Goal: Communication & Community: Participate in discussion

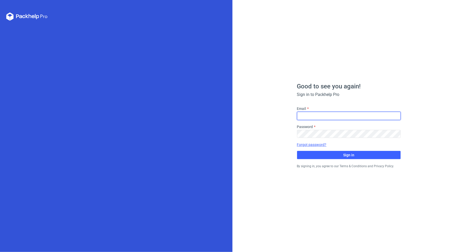
click at [315, 112] on input "Email" at bounding box center [349, 116] width 104 height 8
type input "[PERSON_NAME][EMAIL_ADDRESS][DOMAIN_NAME]"
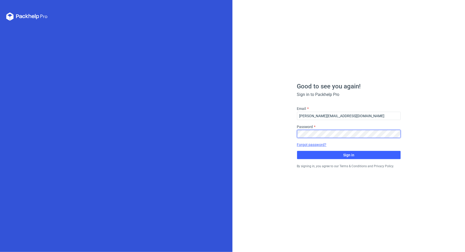
click at [297, 151] on button "Sign in" at bounding box center [349, 155] width 104 height 8
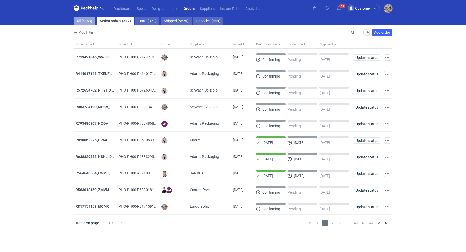
click at [85, 20] on link "All (6863)" at bounding box center [85, 21] width 22 height 8
click at [351, 33] on input "Search" at bounding box center [330, 32] width 51 height 6
click at [342, 34] on input "Search" at bounding box center [330, 32] width 51 height 6
paste input "KGTG"
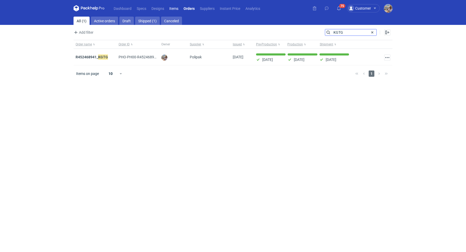
type input "KGTG"
click at [177, 8] on link "Items" at bounding box center [174, 8] width 14 height 6
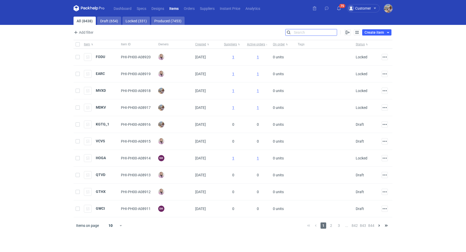
click at [332, 31] on input "Search" at bounding box center [311, 32] width 51 height 6
paste input "KGTG"
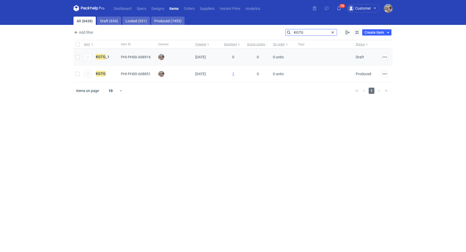
type input "KGTG"
click at [104, 53] on div "KGTG _1" at bounding box center [96, 57] width 25 height 8
click at [104, 54] on em "KGTG" at bounding box center [101, 57] width 10 height 6
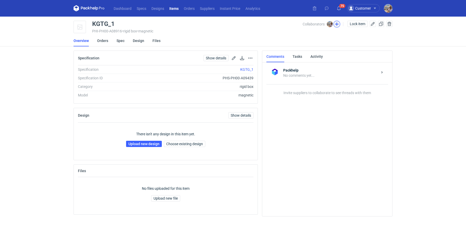
click at [337, 24] on button "button" at bounding box center [337, 24] width 7 height 7
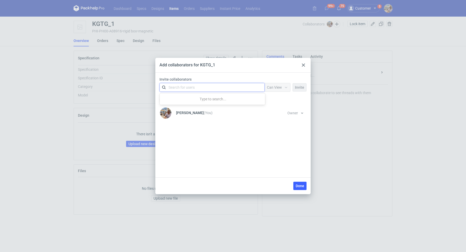
click at [214, 85] on div "Search for users" at bounding box center [211, 87] width 90 height 7
type input "eurograp"
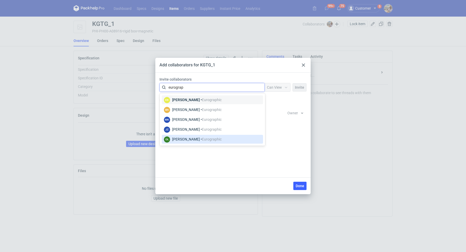
click at [207, 139] on span "Eurographic" at bounding box center [212, 139] width 20 height 4
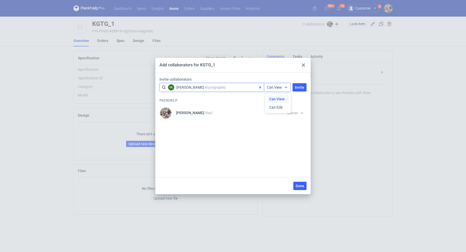
click at [278, 86] on span "Can View" at bounding box center [274, 87] width 15 height 4
click at [278, 109] on span "Can Edit" at bounding box center [275, 107] width 13 height 5
click at [298, 85] on span "Invite" at bounding box center [299, 87] width 9 height 4
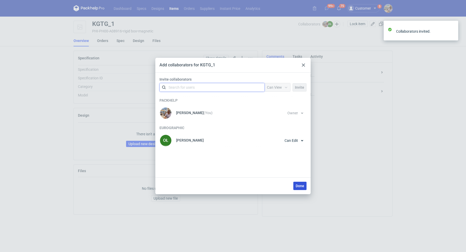
click at [305, 186] on button "Done" at bounding box center [300, 186] width 13 height 8
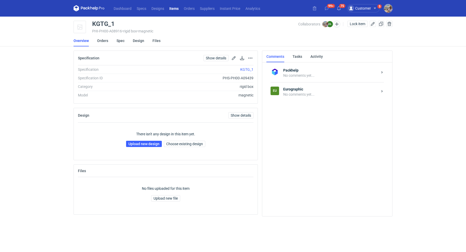
click at [306, 92] on div "No comments yet..." at bounding box center [330, 94] width 95 height 5
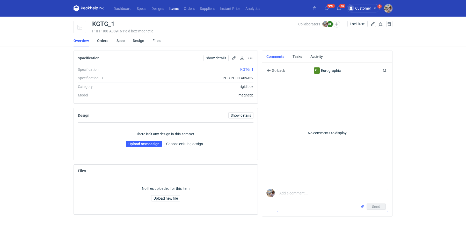
click at [291, 200] on textarea "Comment message" at bounding box center [332, 196] width 111 height 15
paste textarea "CANX - 1"
paste textarea "powtórka ASQC z nową grafiką"
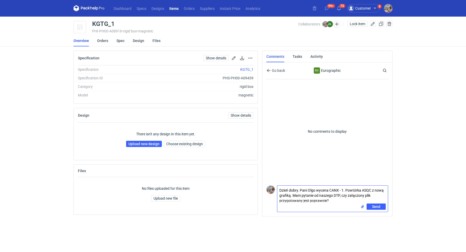
click at [364, 208] on input "file" at bounding box center [363, 206] width 4 height 5
click at [333, 201] on textarea "Dzień dobry. Pani Olgo wycena CANX - 1. Powtórka ASQC z nową grafiką. Mam pytan…" at bounding box center [332, 194] width 111 height 18
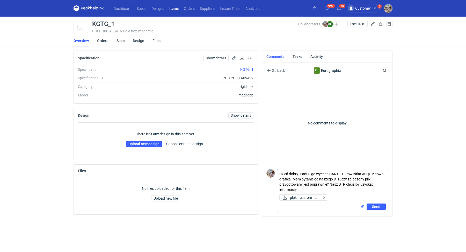
paste textarea "gdzie na tej siatce wypada przerwa miedzy tekturą litą zeby sprwadzić czy logów…"
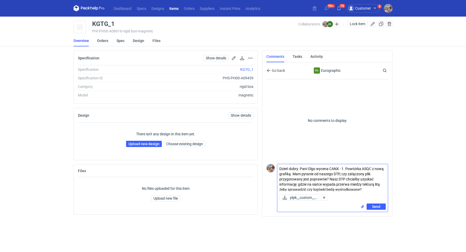
type textarea "Dzień dobry. Pani Olgo wycena CANX - 1. Powtórka ASQC z nową grafiką. Mam pytan…"
